Goal: Transaction & Acquisition: Register for event/course

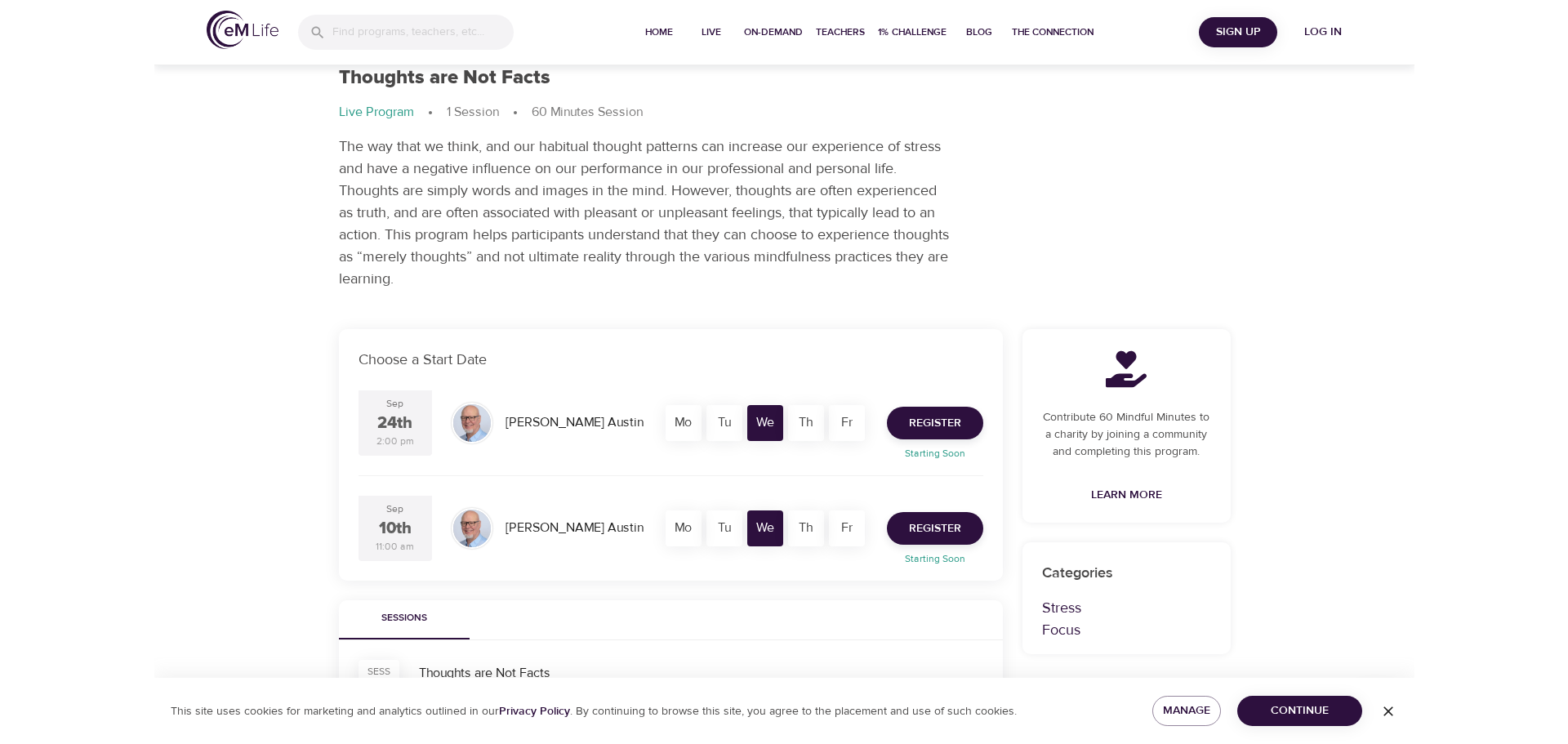
scroll to position [163, 0]
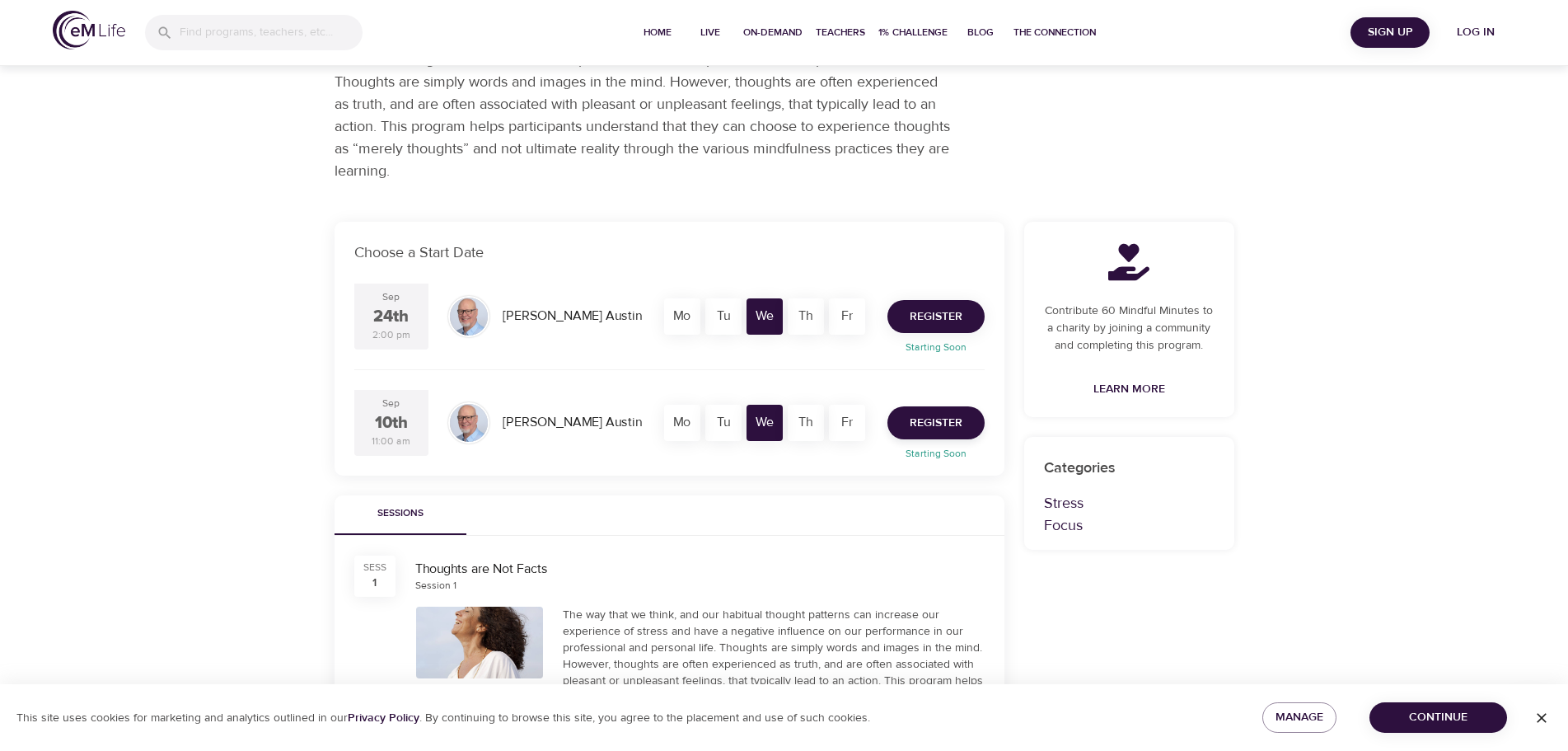
click at [930, 316] on span "Register" at bounding box center [935, 316] width 53 height 21
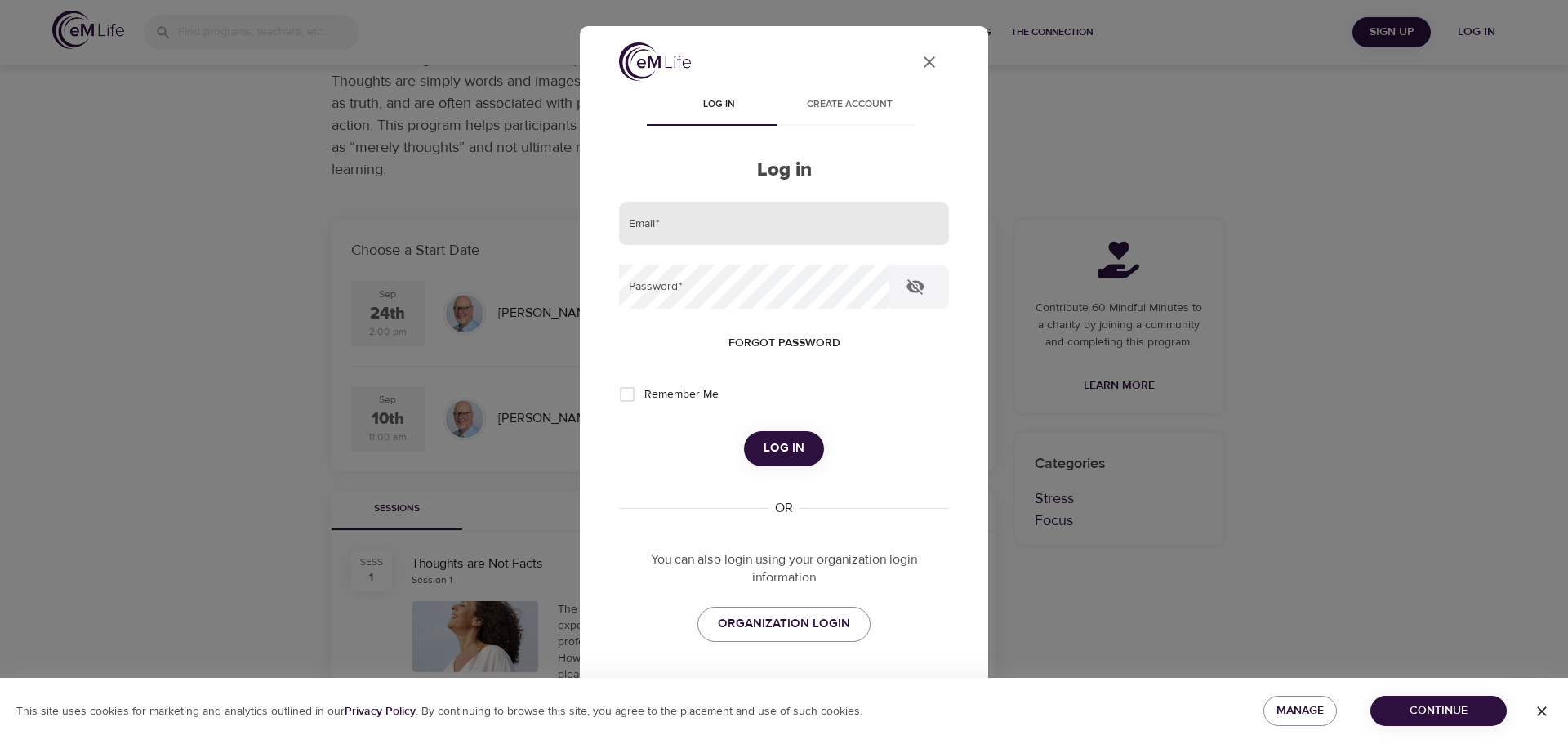
click at [681, 225] on input "email" at bounding box center [784, 224] width 330 height 44
click at [937, 421] on div "User Profile Log in Create account Log in Email   * Password   * Forgot passwor…" at bounding box center [784, 393] width 369 height 702
click at [776, 616] on span "ORGANIZATION LOGIN" at bounding box center [784, 623] width 132 height 22
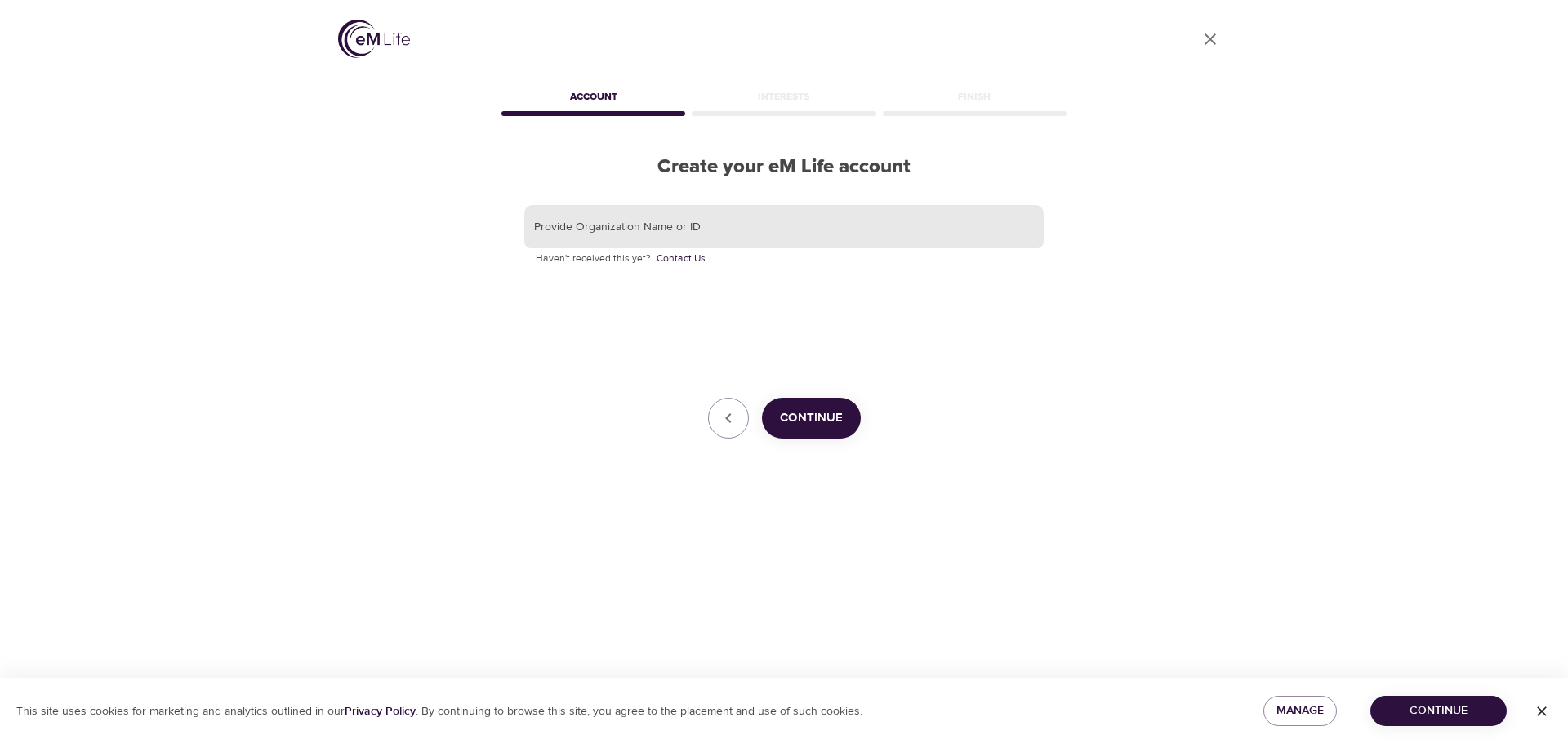
click at [605, 233] on input "text" at bounding box center [784, 226] width 520 height 44
type input "CVS HEALTH"
click at [809, 419] on span "Continue" at bounding box center [812, 418] width 63 height 22
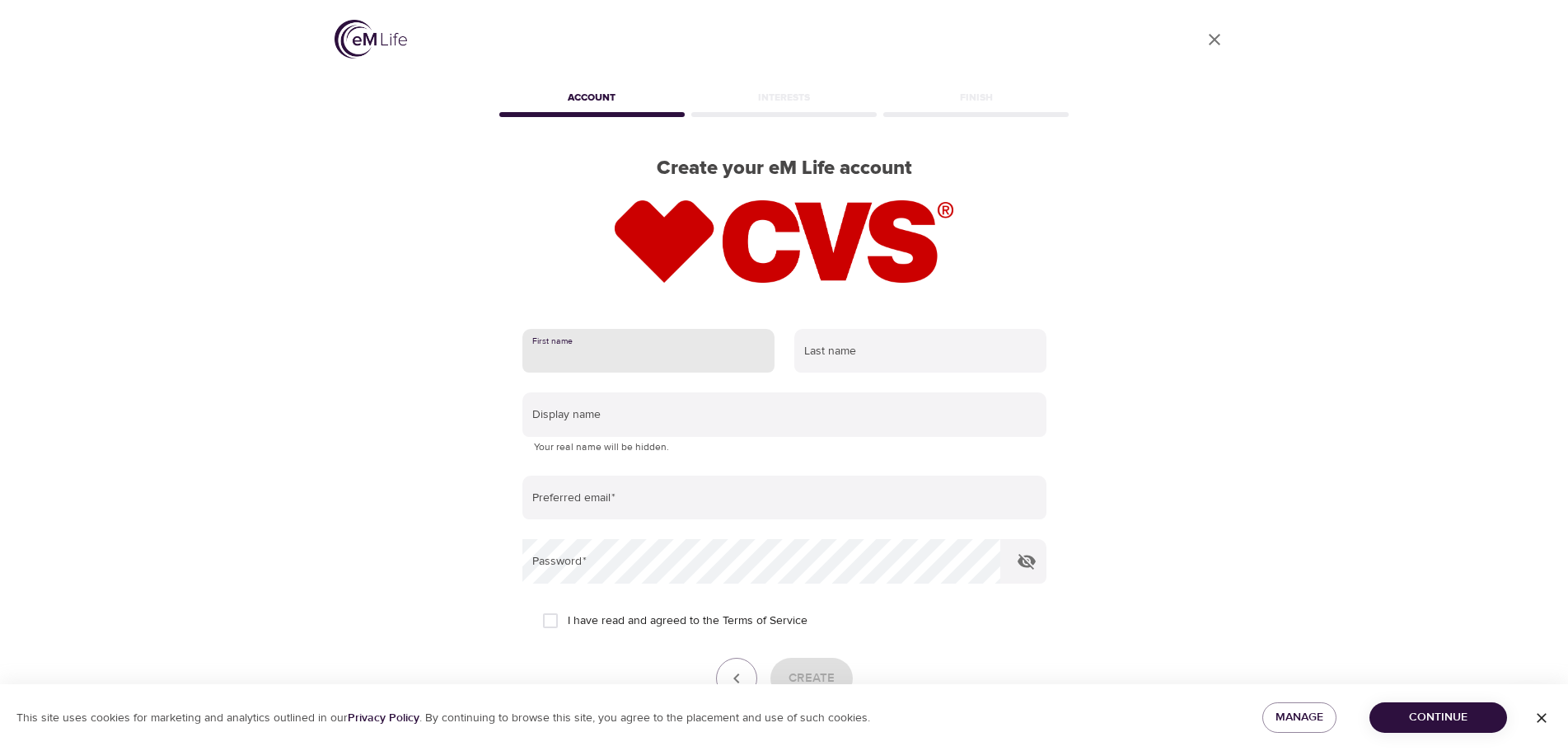
click at [572, 344] on input "text" at bounding box center [649, 351] width 252 height 44
type input "Donna"
click at [855, 347] on input "text" at bounding box center [920, 351] width 252 height 44
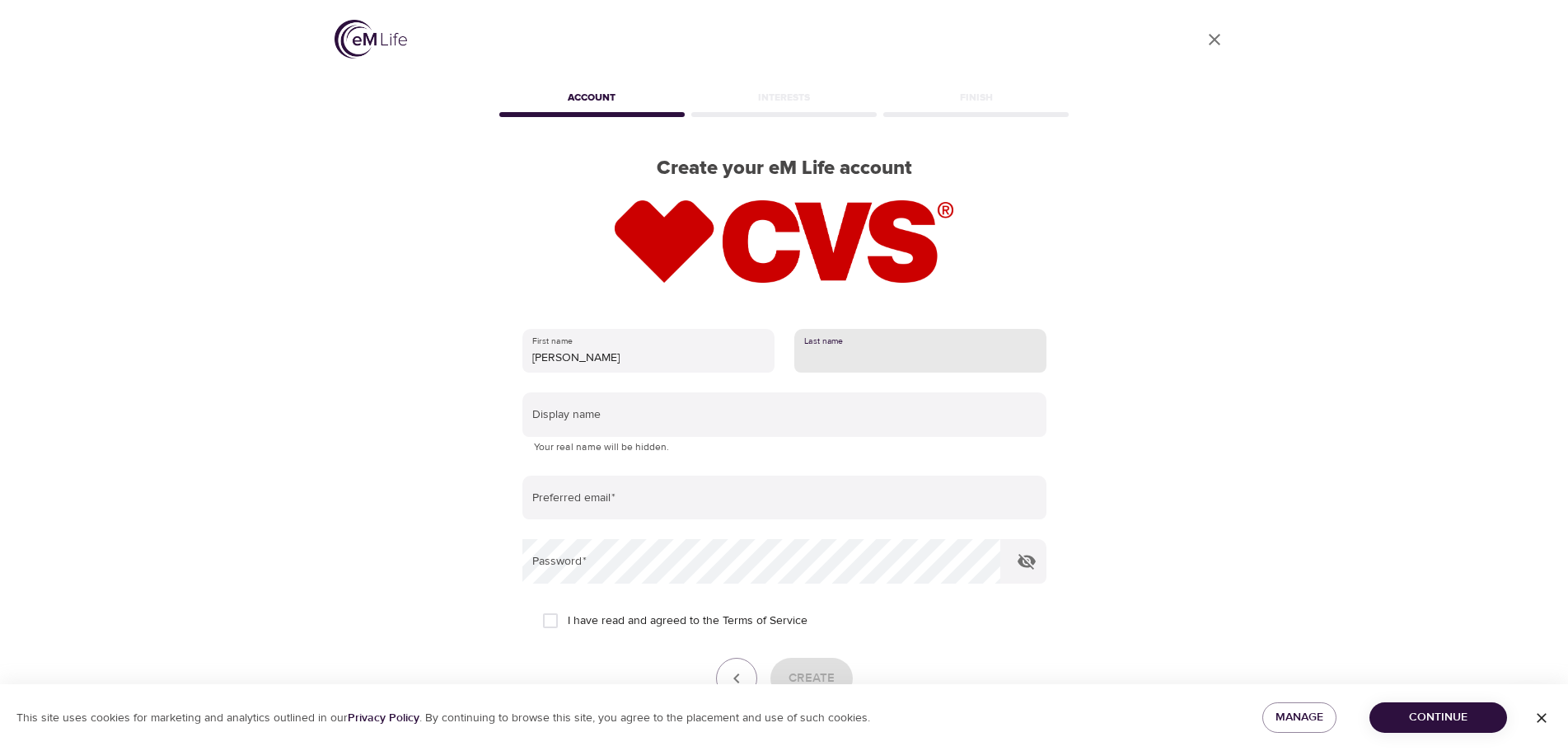
type input "DeWoody"
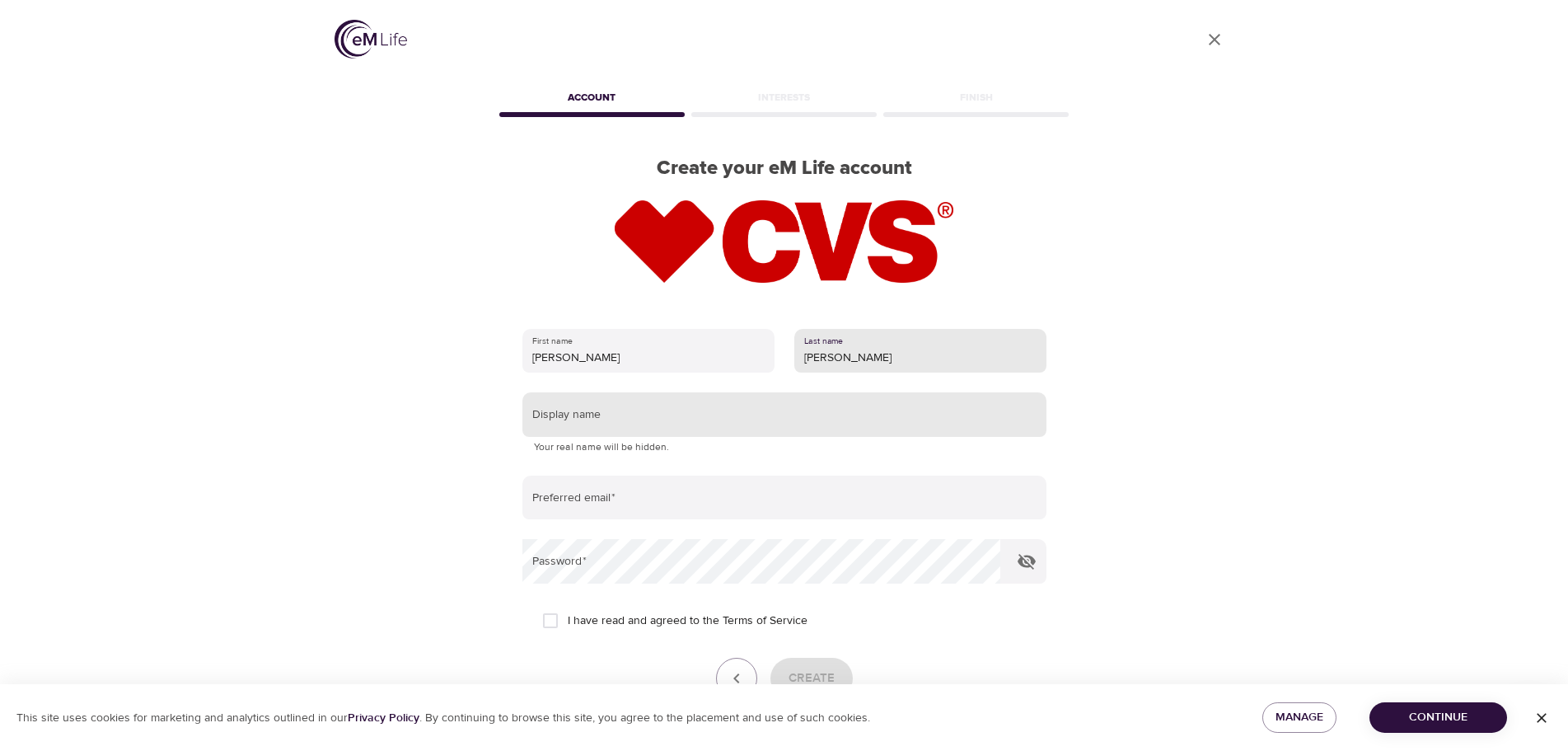
click at [582, 414] on input "text" at bounding box center [784, 414] width 524 height 44
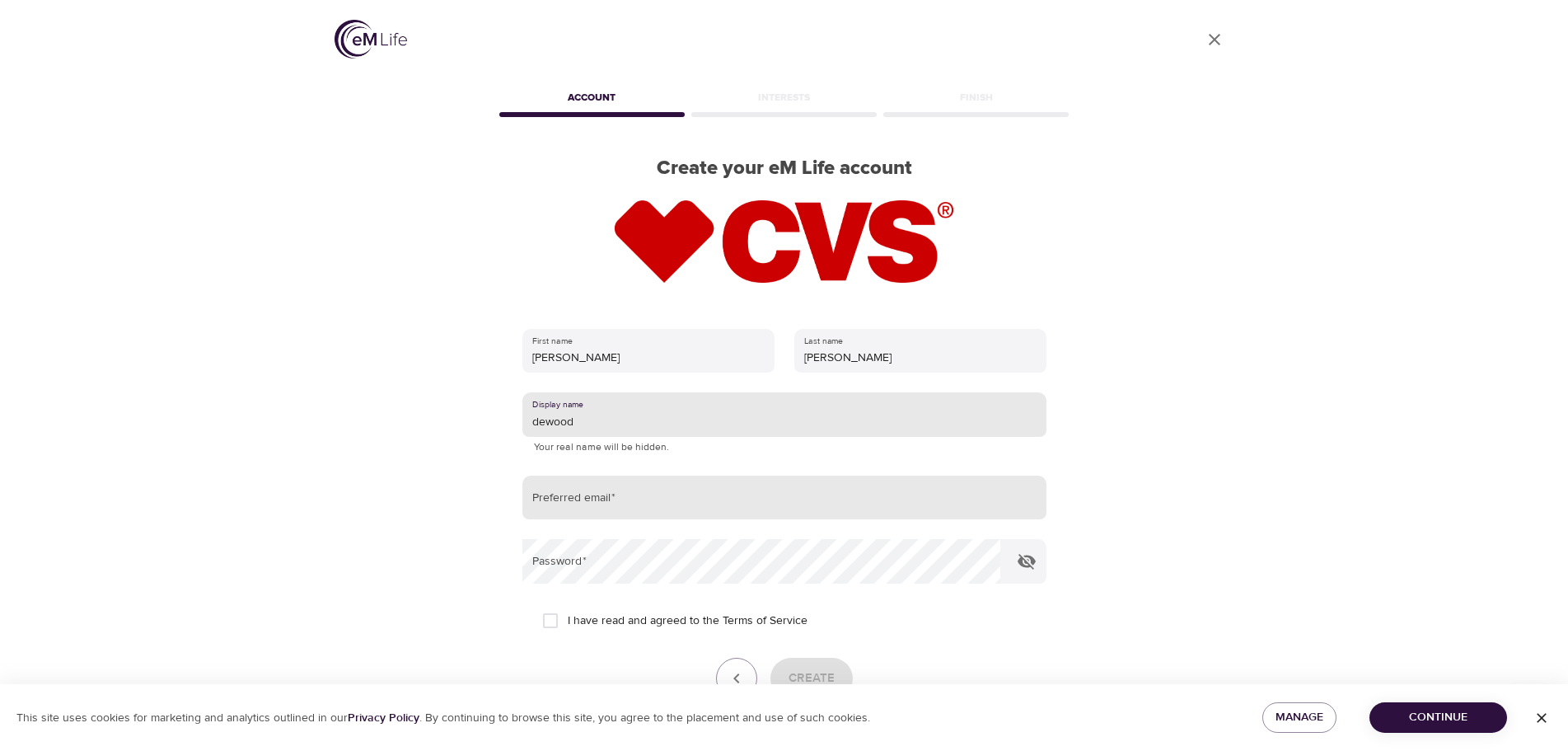
type input "dewood"
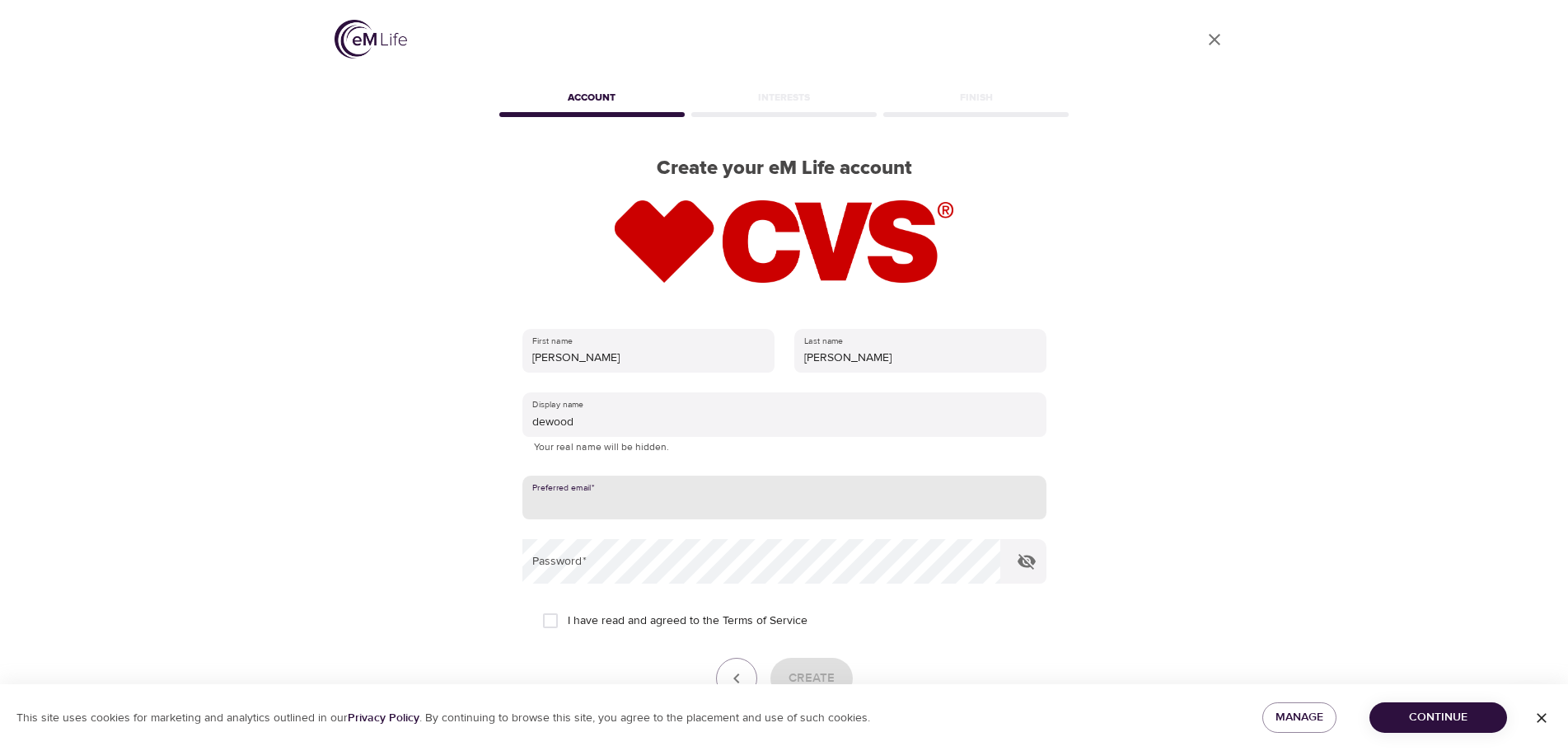
click at [551, 505] on input "email" at bounding box center [784, 498] width 524 height 44
type input "dewoodyd@aetna.com"
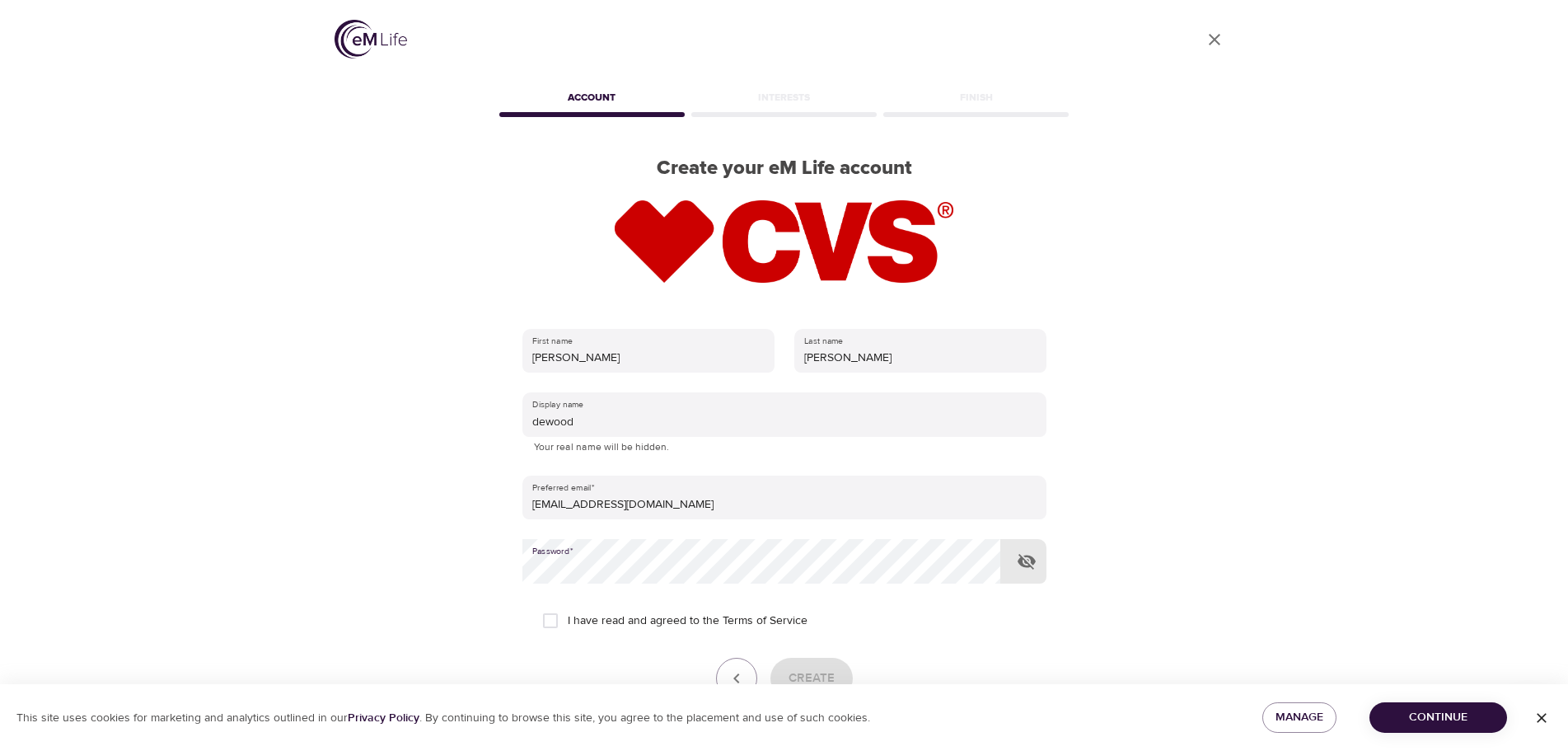
click at [548, 627] on input "I have read and agreed to the Terms of Service" at bounding box center [550, 620] width 34 height 34
checkbox input "true"
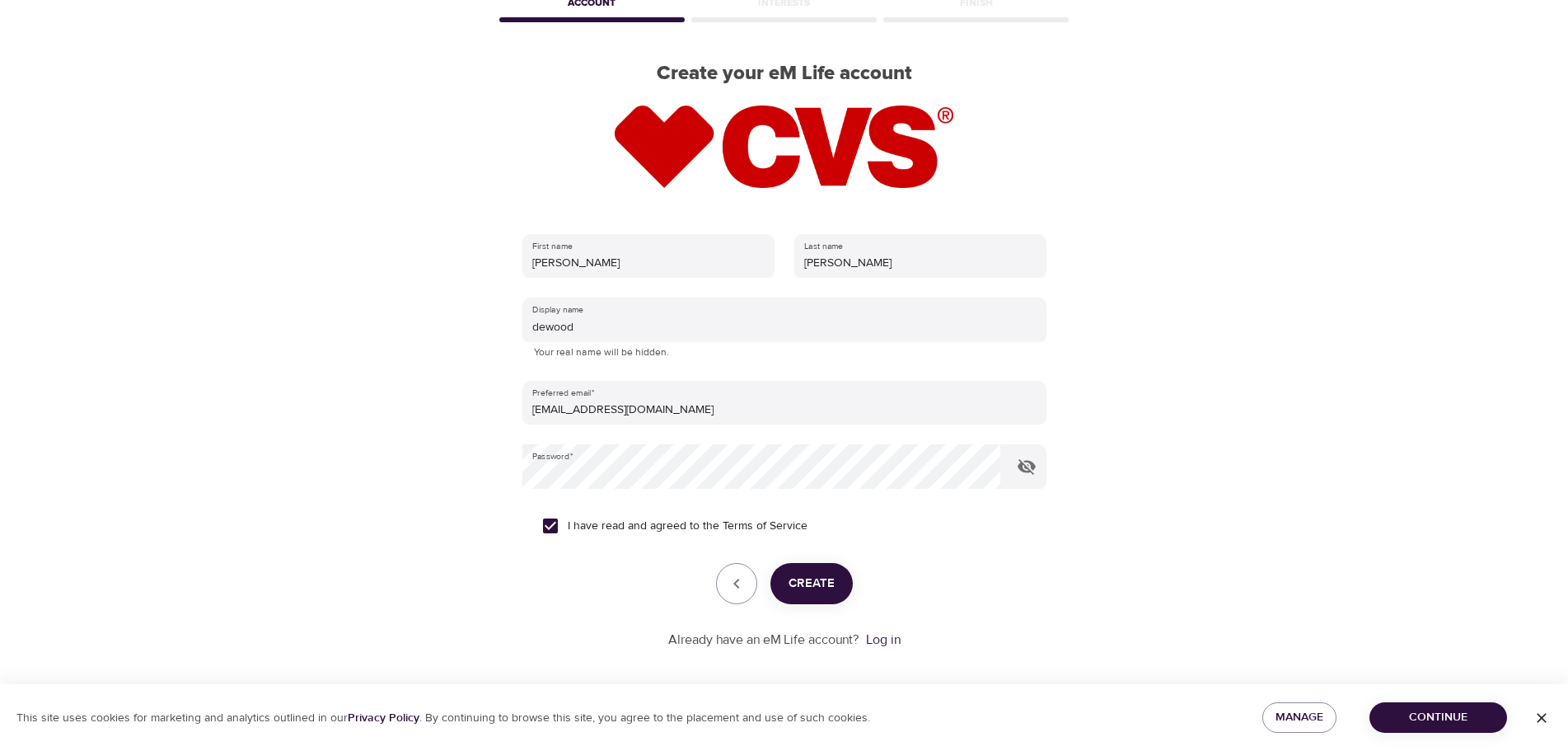
scroll to position [105, 0]
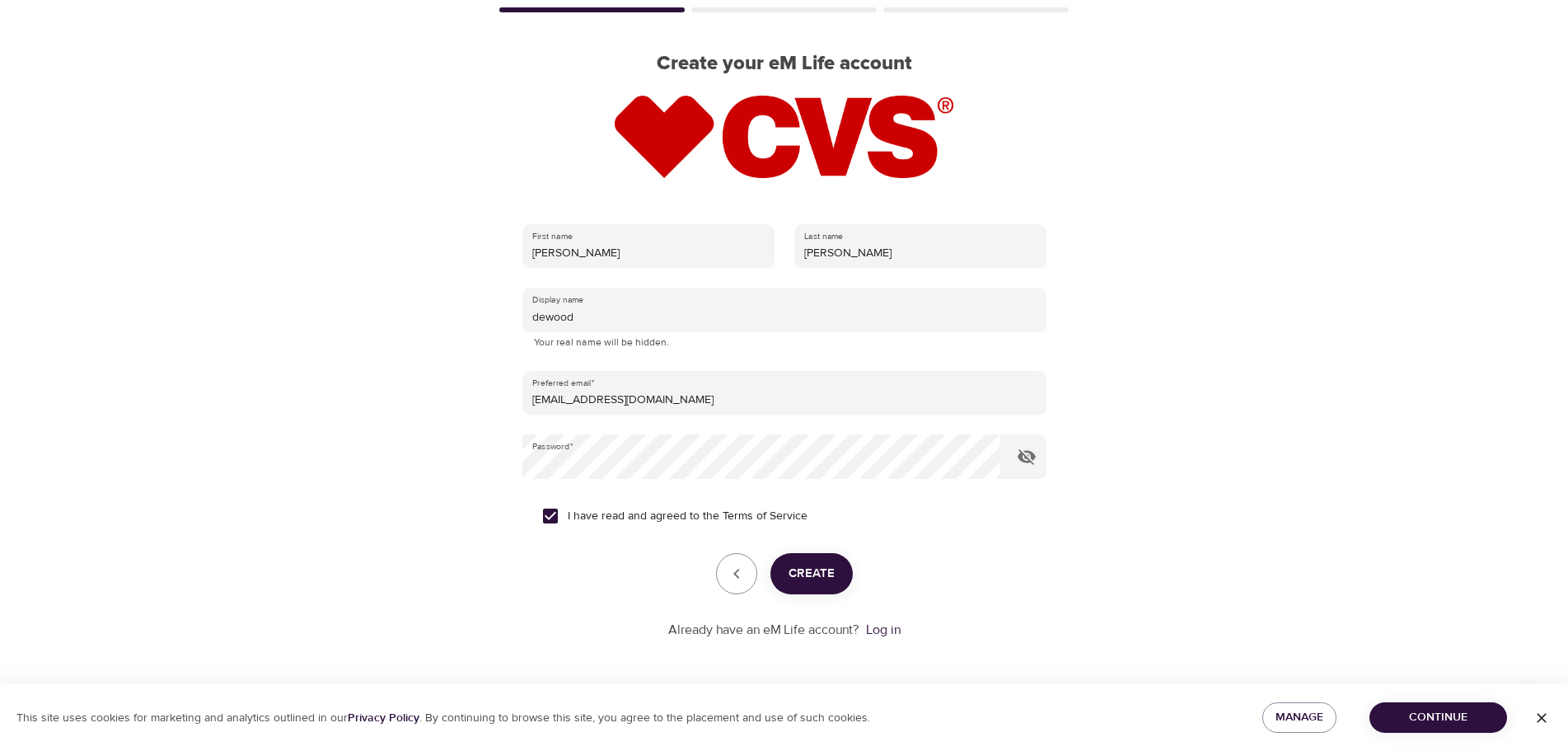
click at [820, 575] on span "Create" at bounding box center [811, 574] width 46 height 22
